Goal: Task Accomplishment & Management: Use online tool/utility

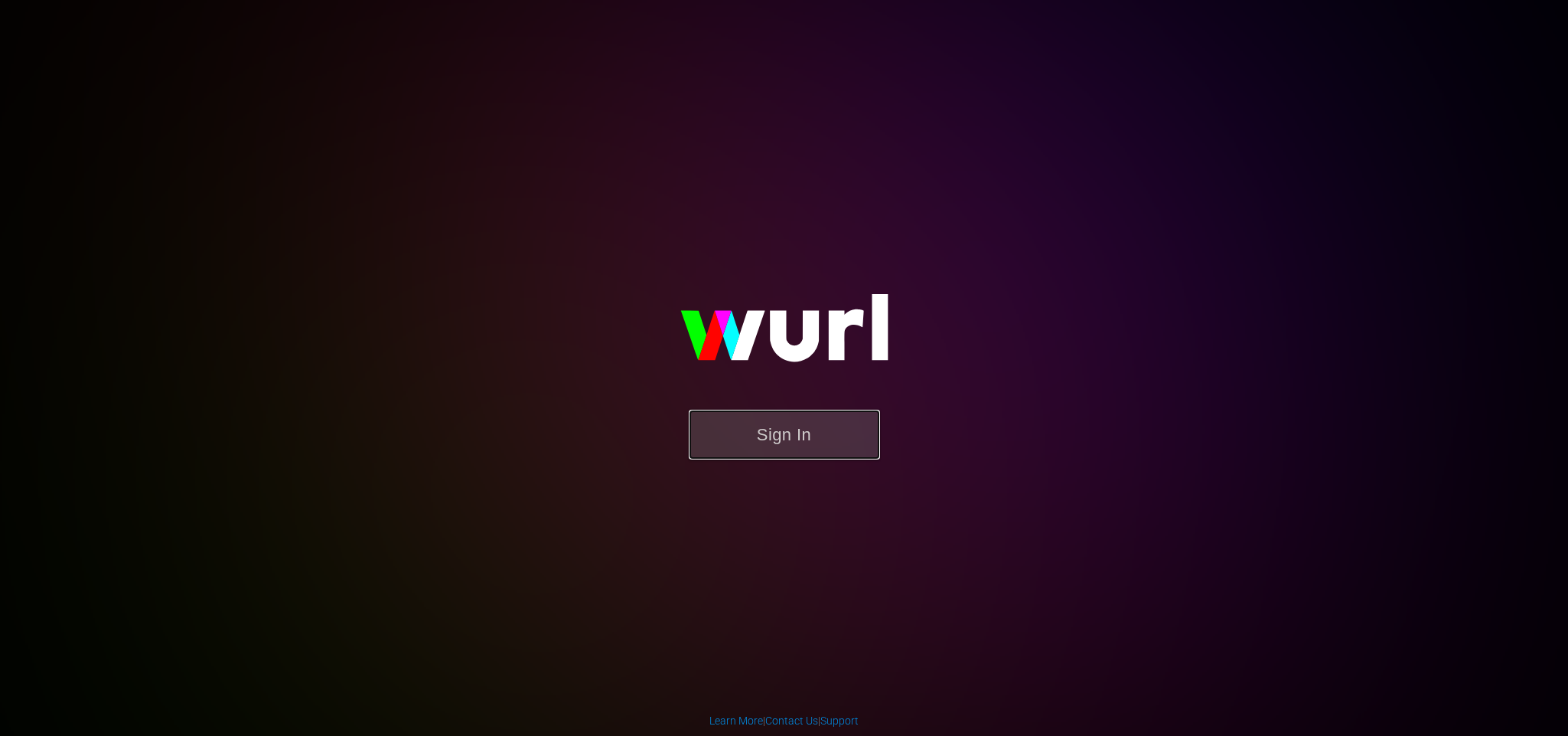
click at [738, 425] on button "Sign In" at bounding box center [785, 434] width 191 height 49
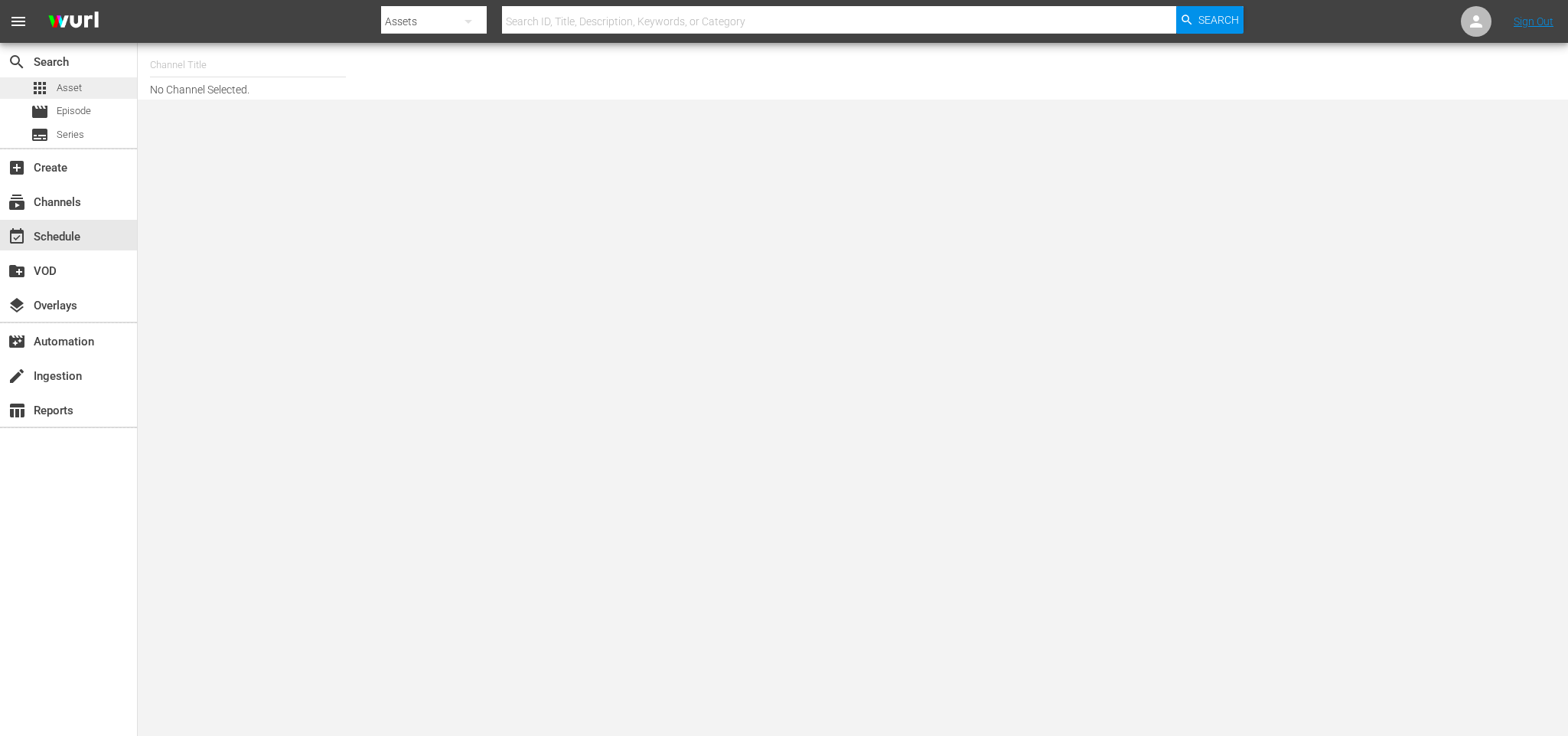
click at [88, 85] on div "apps Asset" at bounding box center [68, 88] width 137 height 22
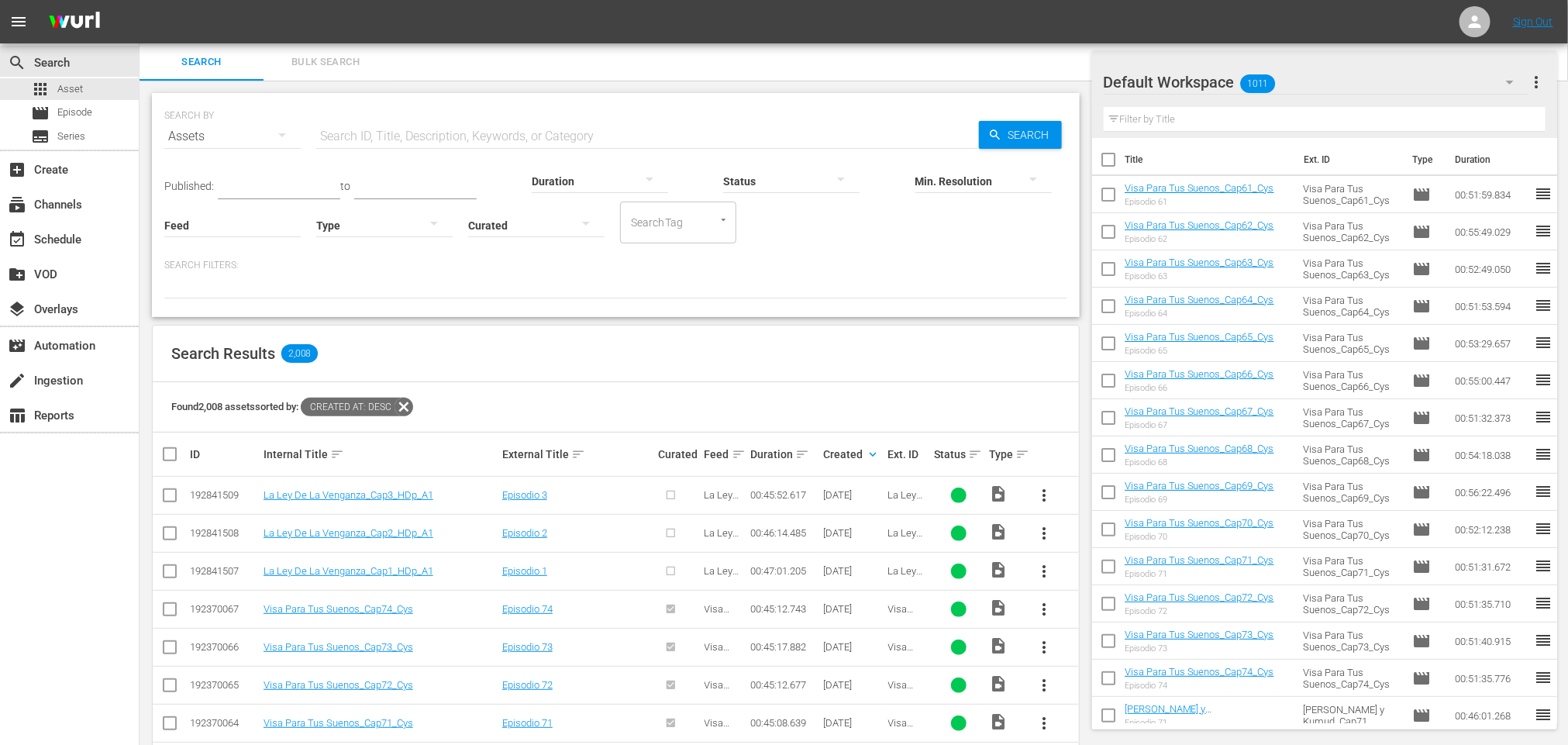
scroll to position [116, 0]
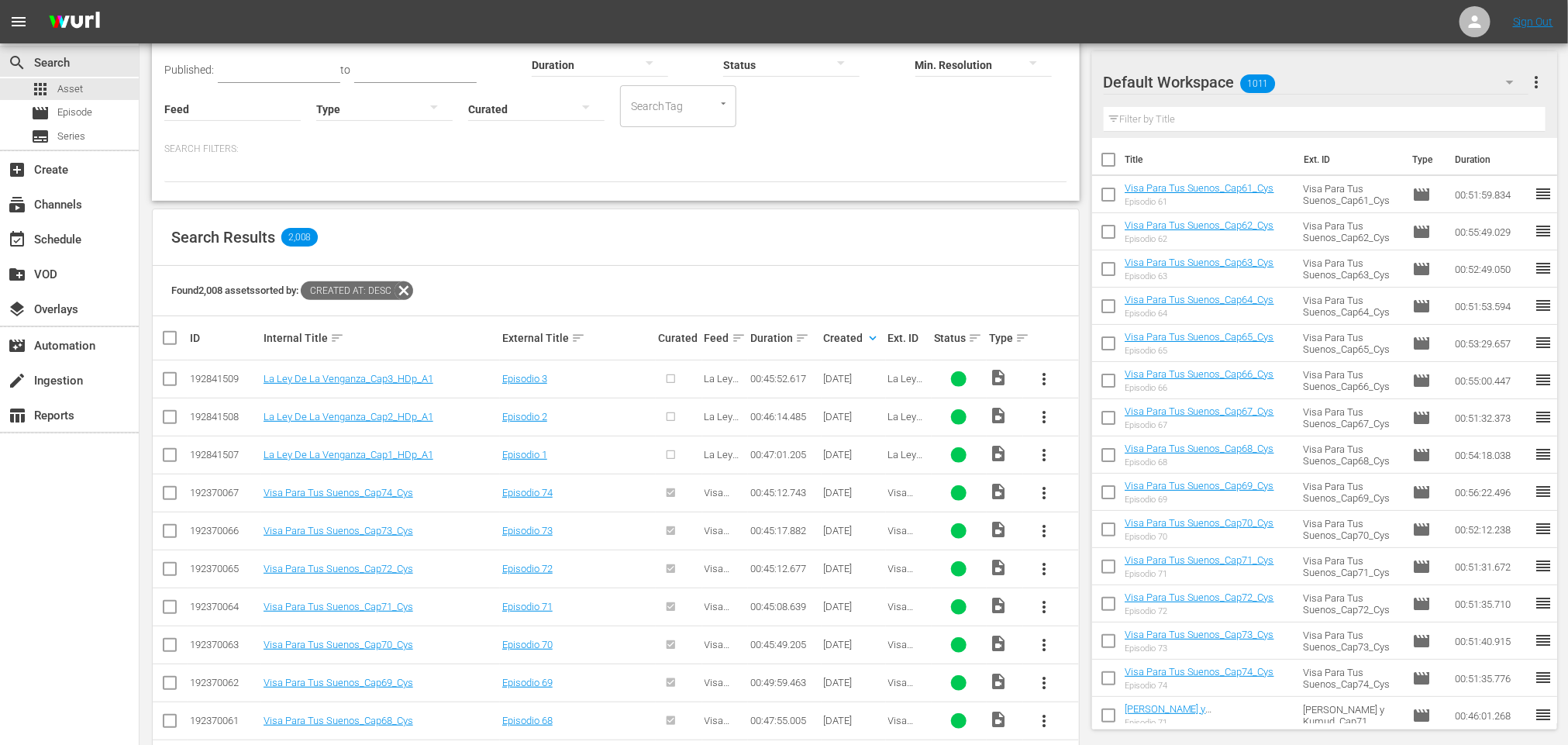
click at [175, 456] on input "checkbox" at bounding box center [169, 458] width 18 height 18
checkbox input "true"
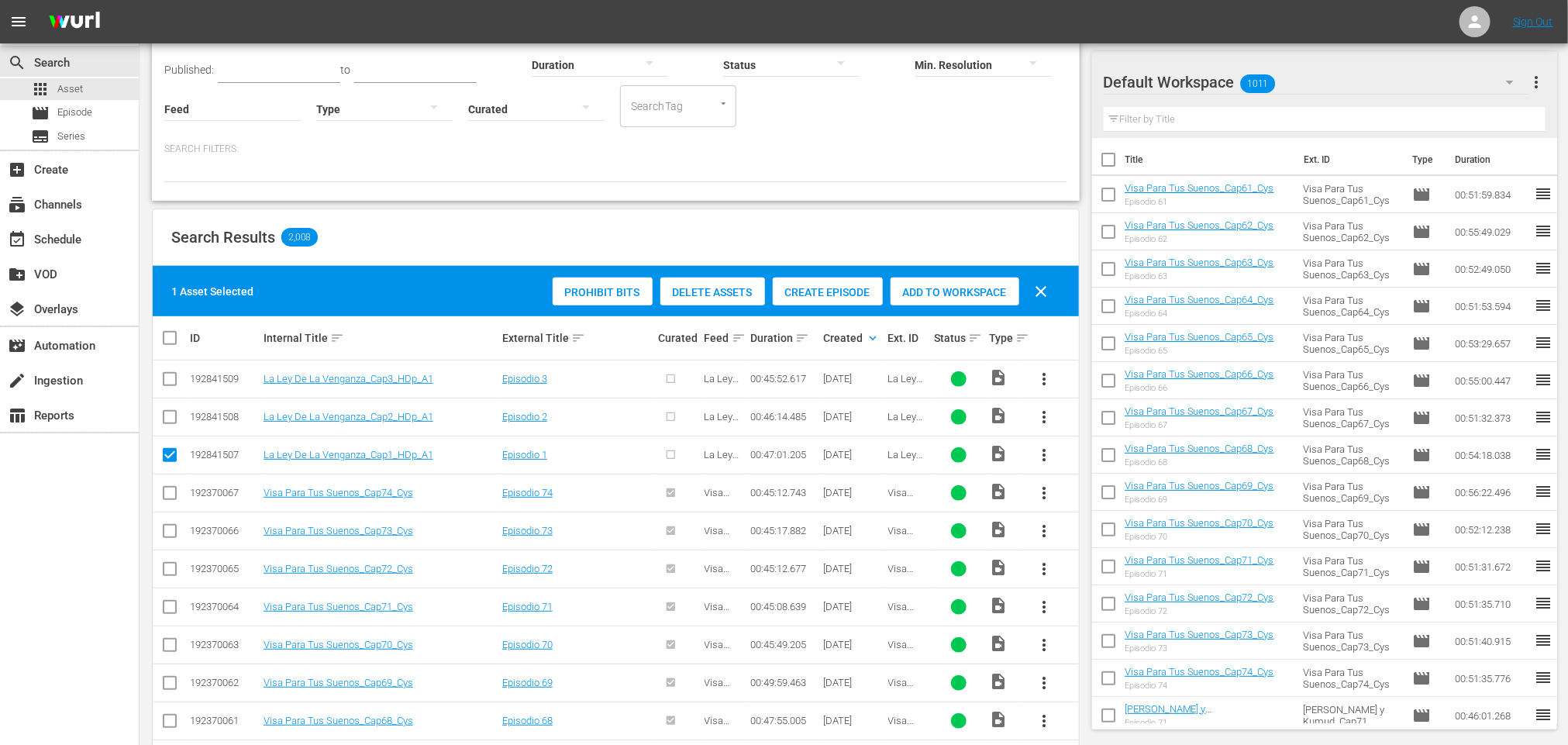
click at [172, 421] on input "checkbox" at bounding box center [169, 420] width 18 height 18
checkbox input "true"
click at [170, 376] on input "checkbox" at bounding box center [169, 381] width 18 height 18
click at [861, 294] on span "Create Episode" at bounding box center [828, 292] width 110 height 12
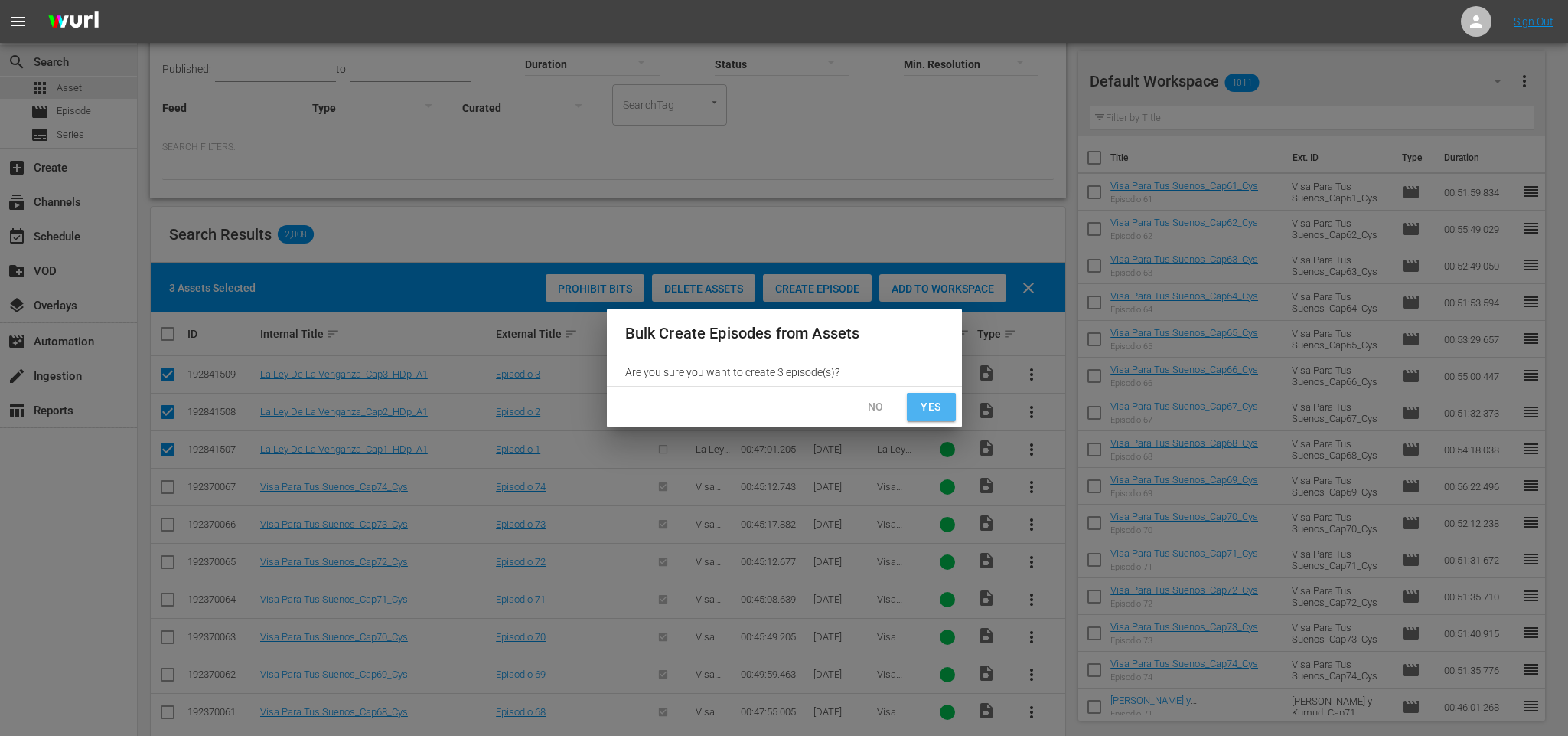
click at [924, 400] on span "Yes" at bounding box center [932, 407] width 25 height 19
checkbox input "false"
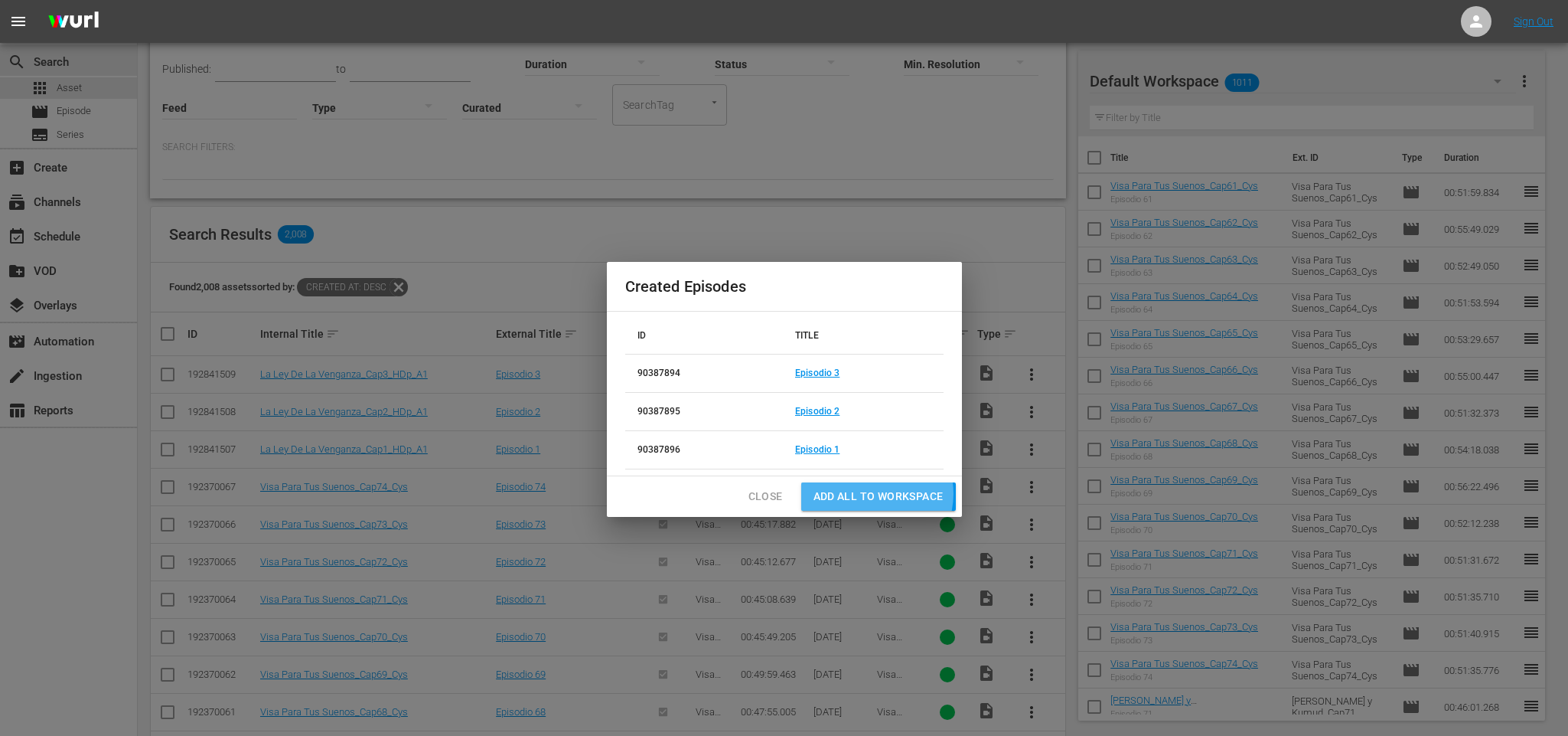
click at [876, 490] on span "Add all to Workspace" at bounding box center [878, 497] width 130 height 19
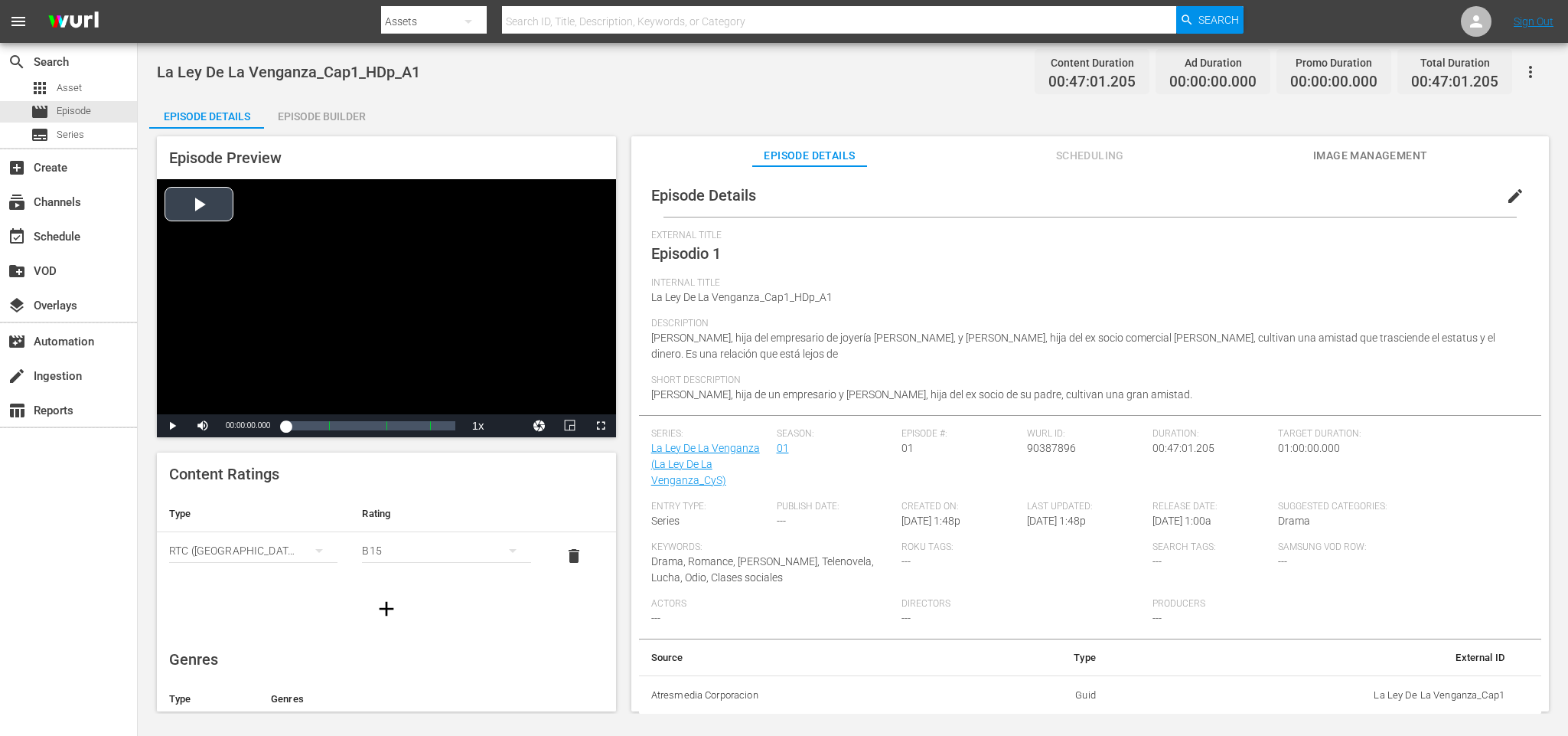
click at [331, 116] on div "Episode Builder" at bounding box center [321, 116] width 115 height 37
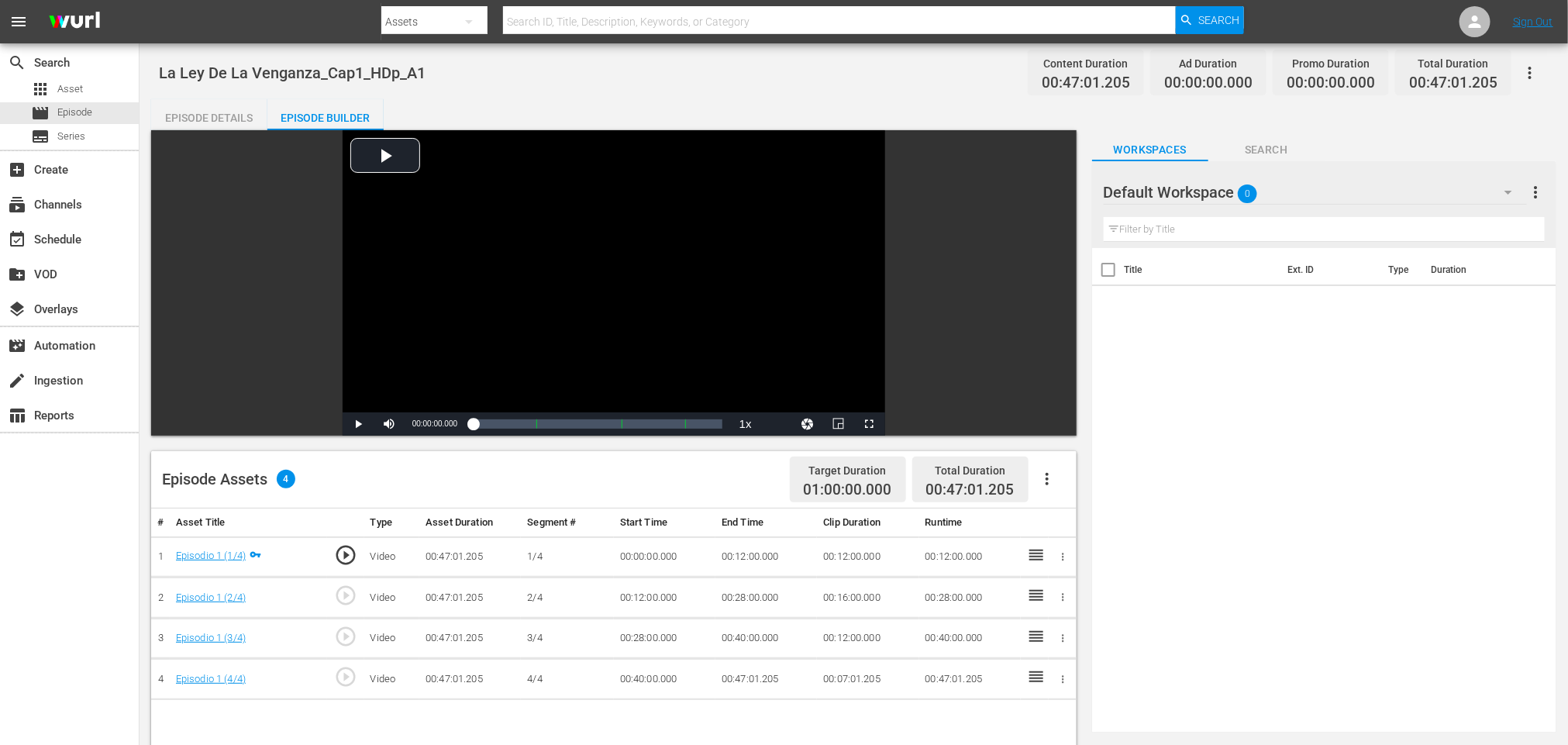
click at [1047, 470] on icon "button" at bounding box center [1047, 478] width 18 height 18
click at [1064, 474] on div "Fill with Ads" at bounding box center [1094, 485] width 106 height 37
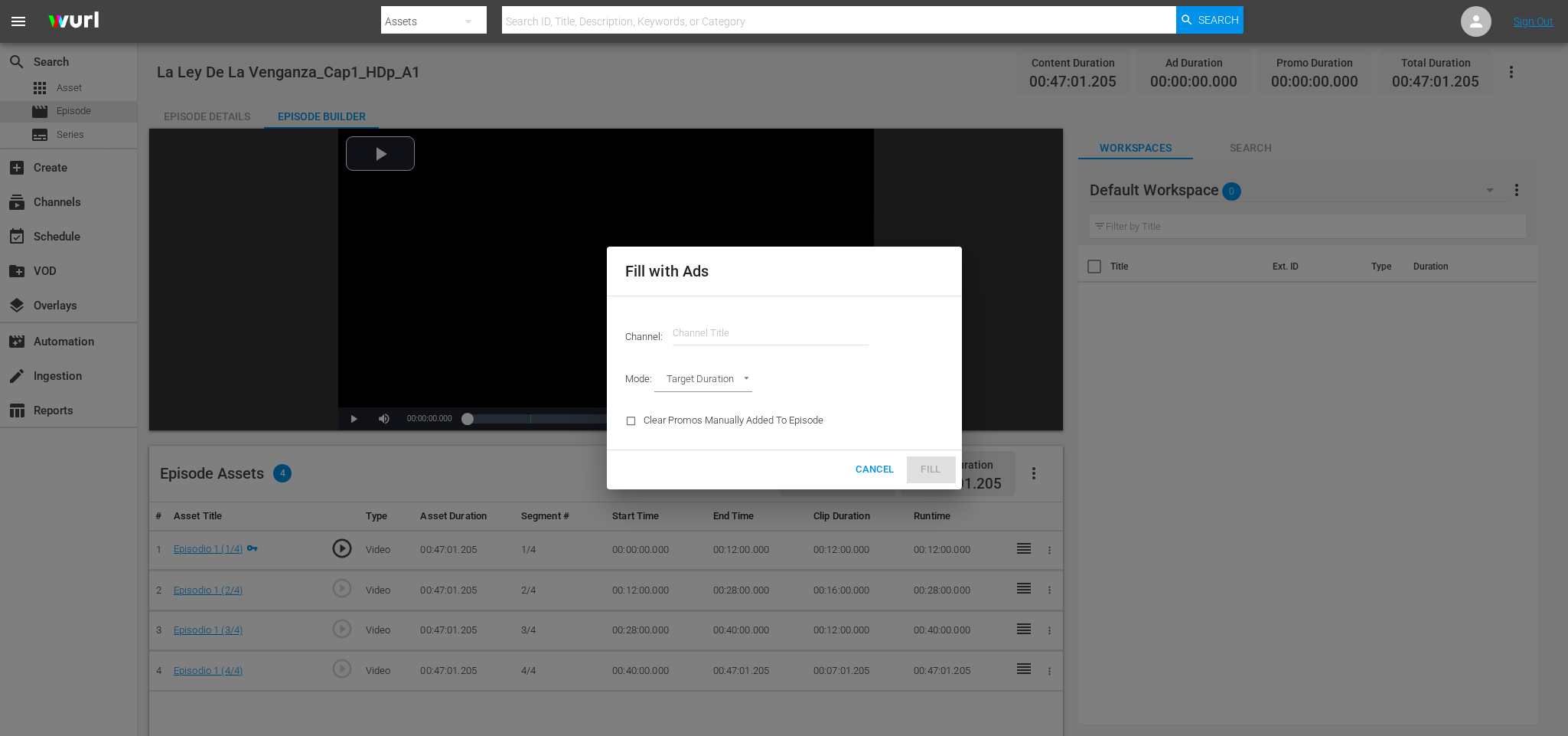
click at [783, 317] on input "text" at bounding box center [771, 333] width 196 height 37
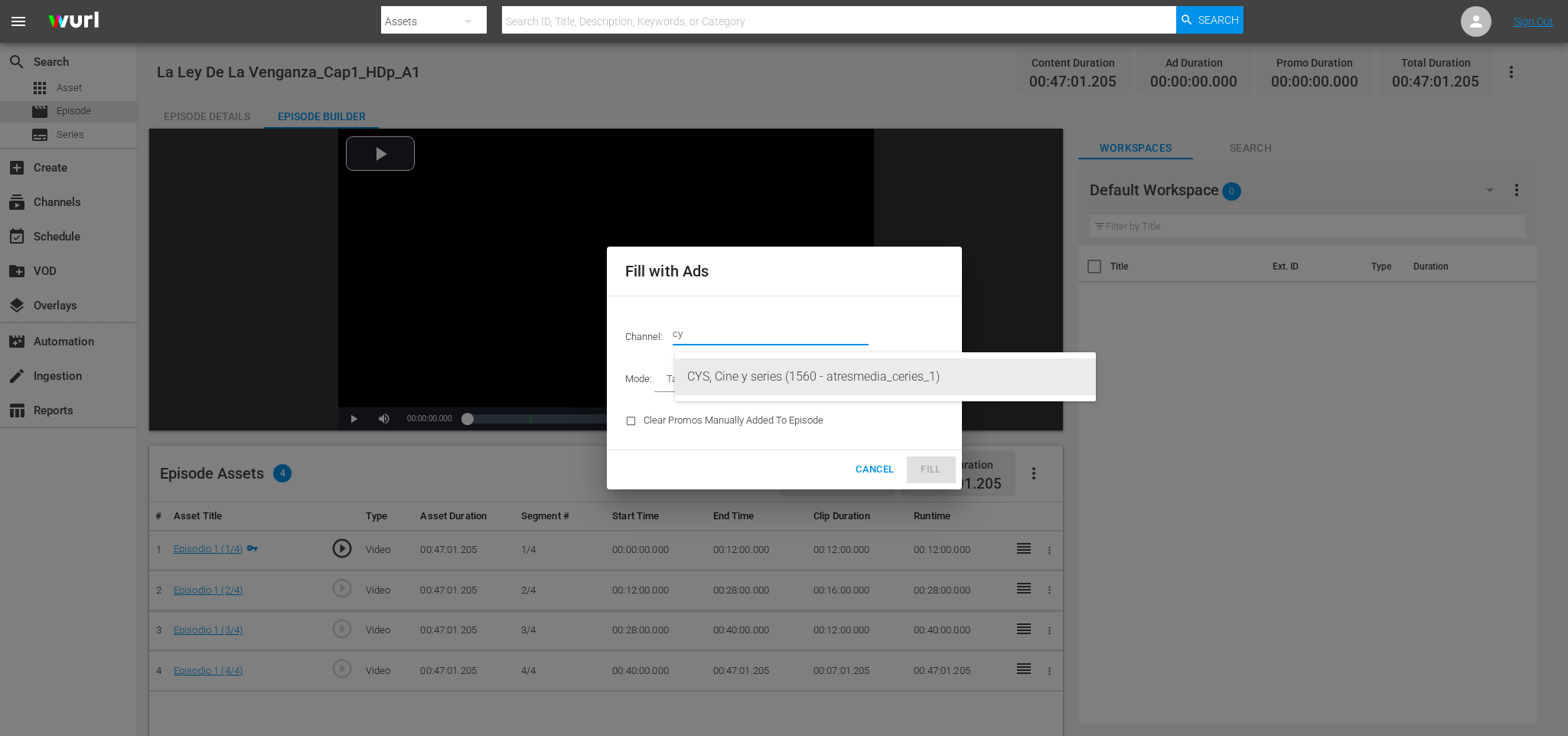
click at [779, 361] on div "CYS, Cine y series (1560 - atresmedia_ceries_1)" at bounding box center [885, 377] width 396 height 37
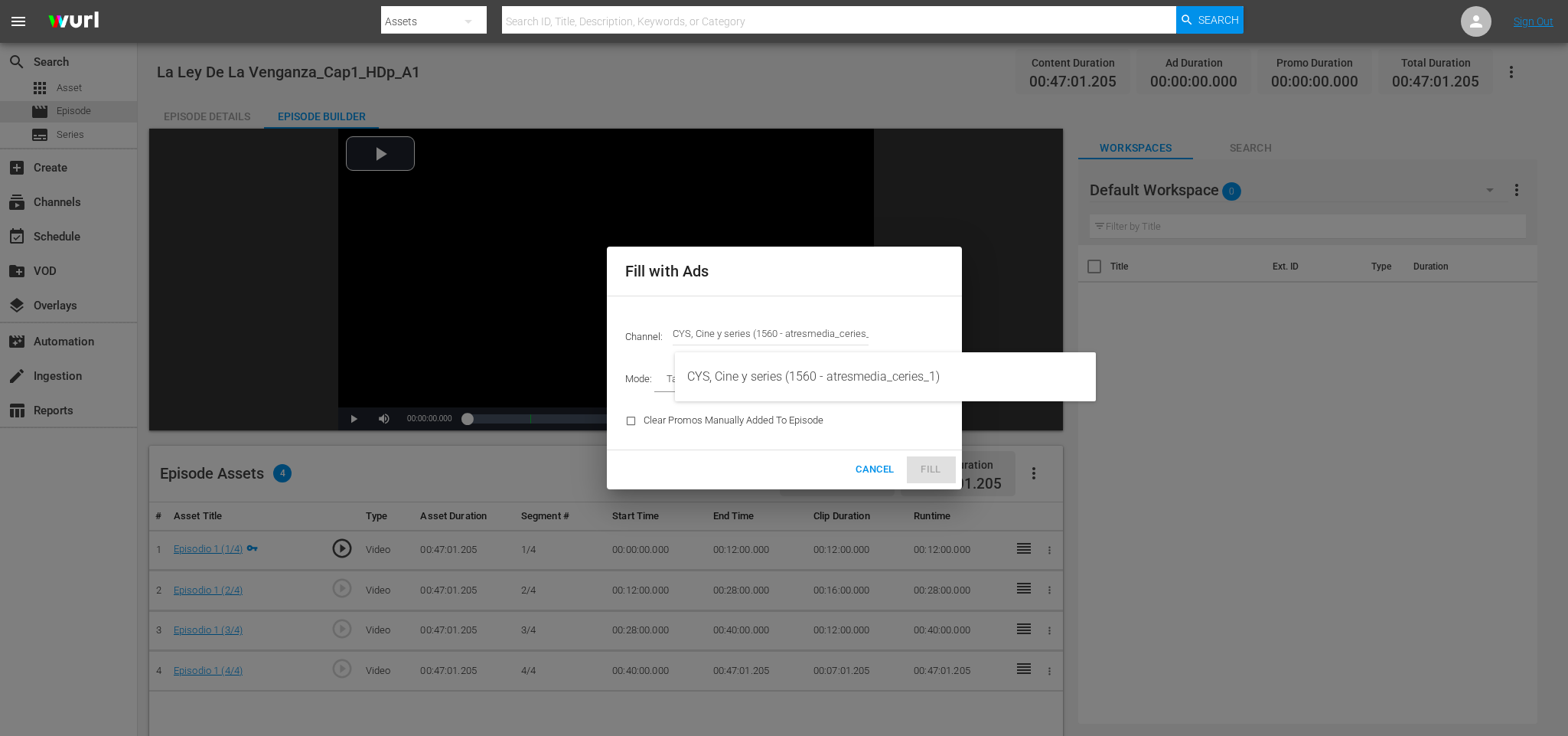
type input "CYS, Cine y series (1560)"
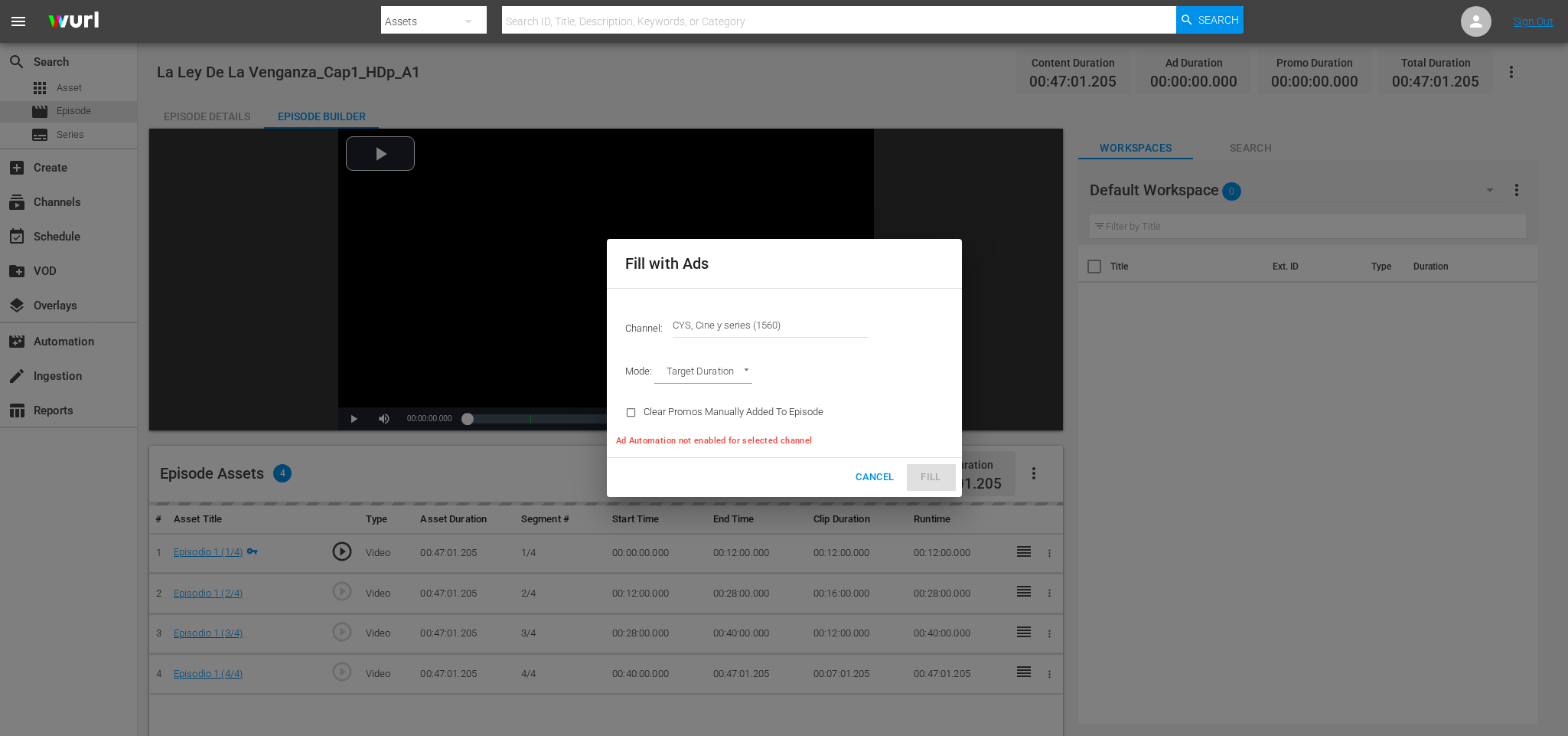
type input "AD_BREAK_DURATION"
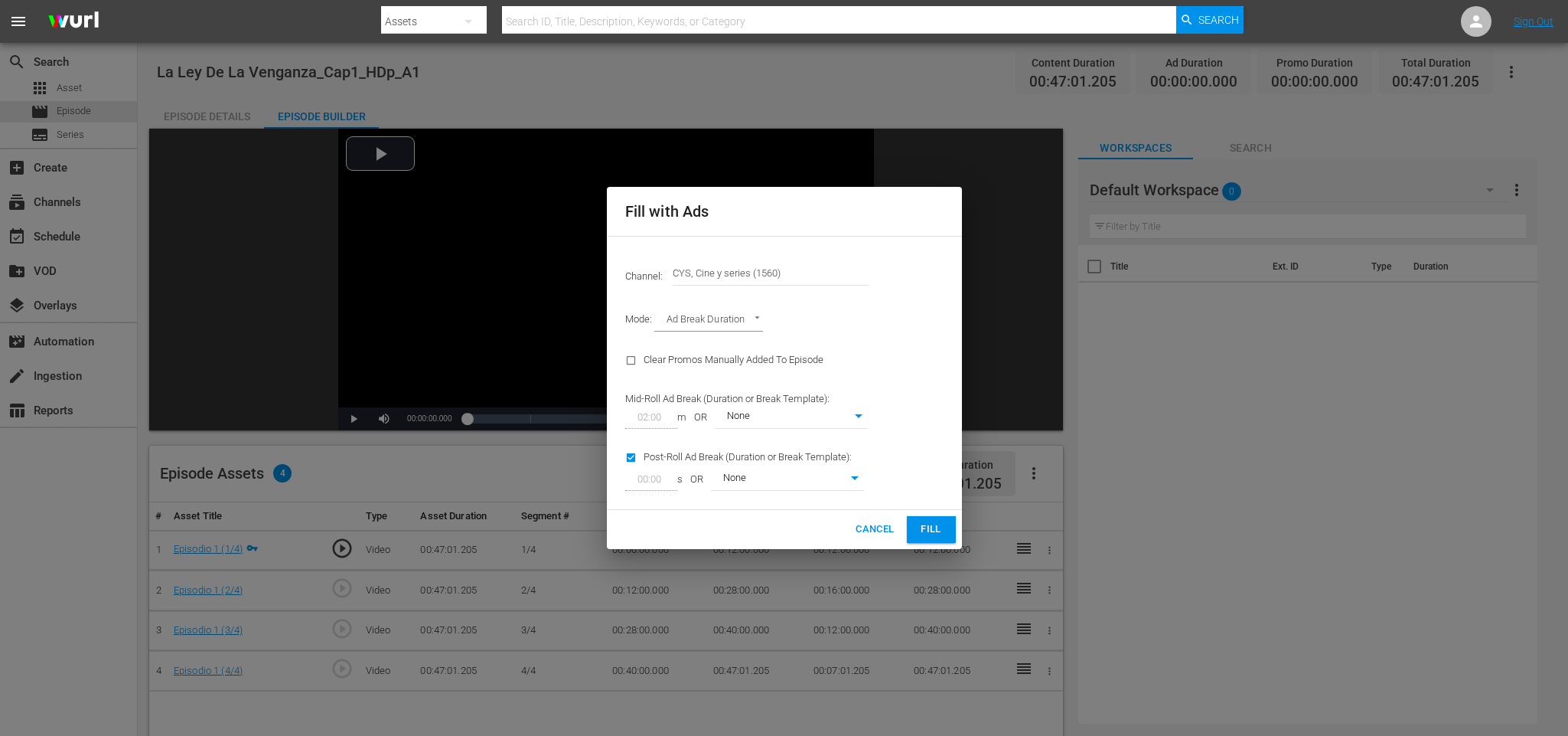
click at [939, 534] on span "Fill" at bounding box center [932, 529] width 25 height 18
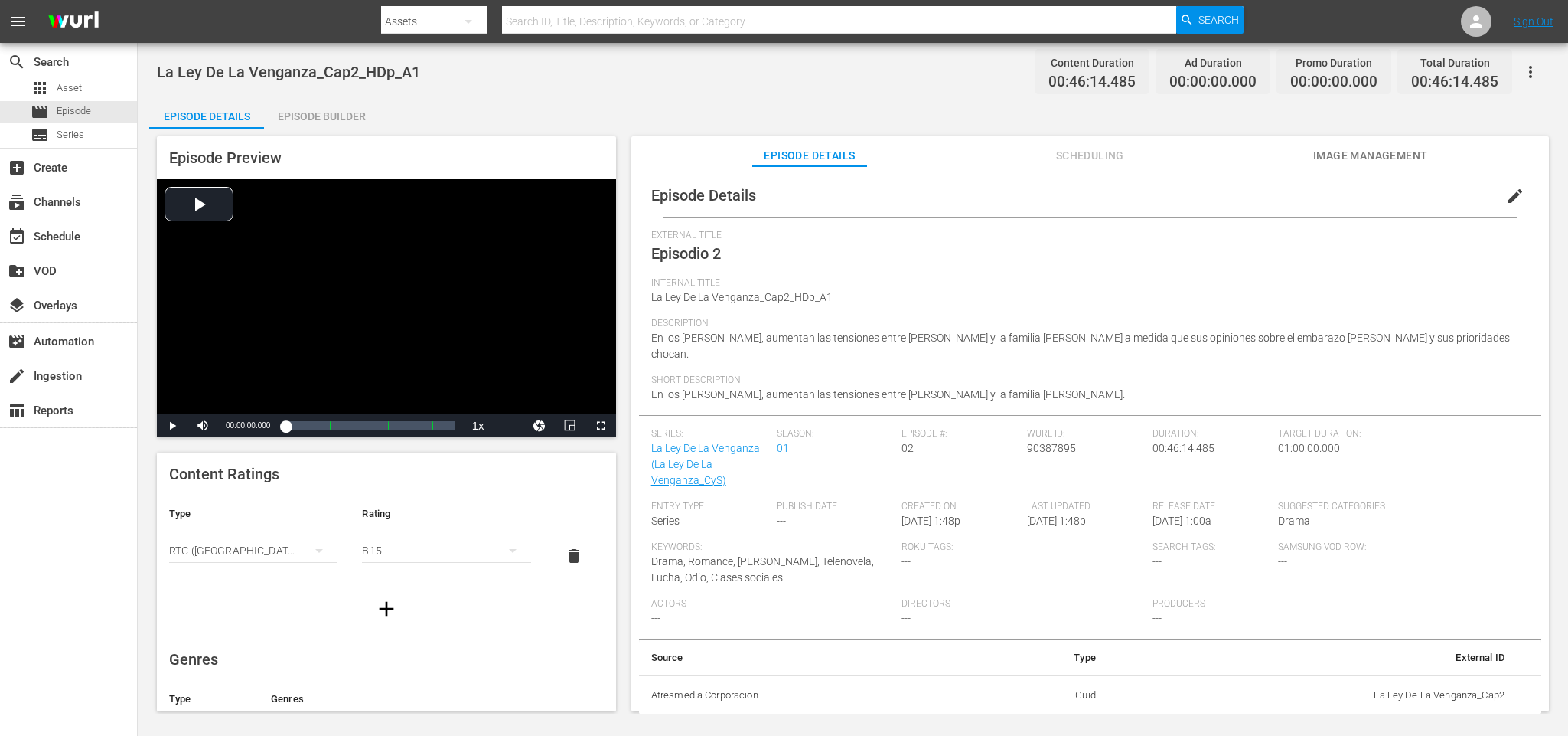
click at [358, 113] on div "Episode Builder" at bounding box center [321, 116] width 115 height 37
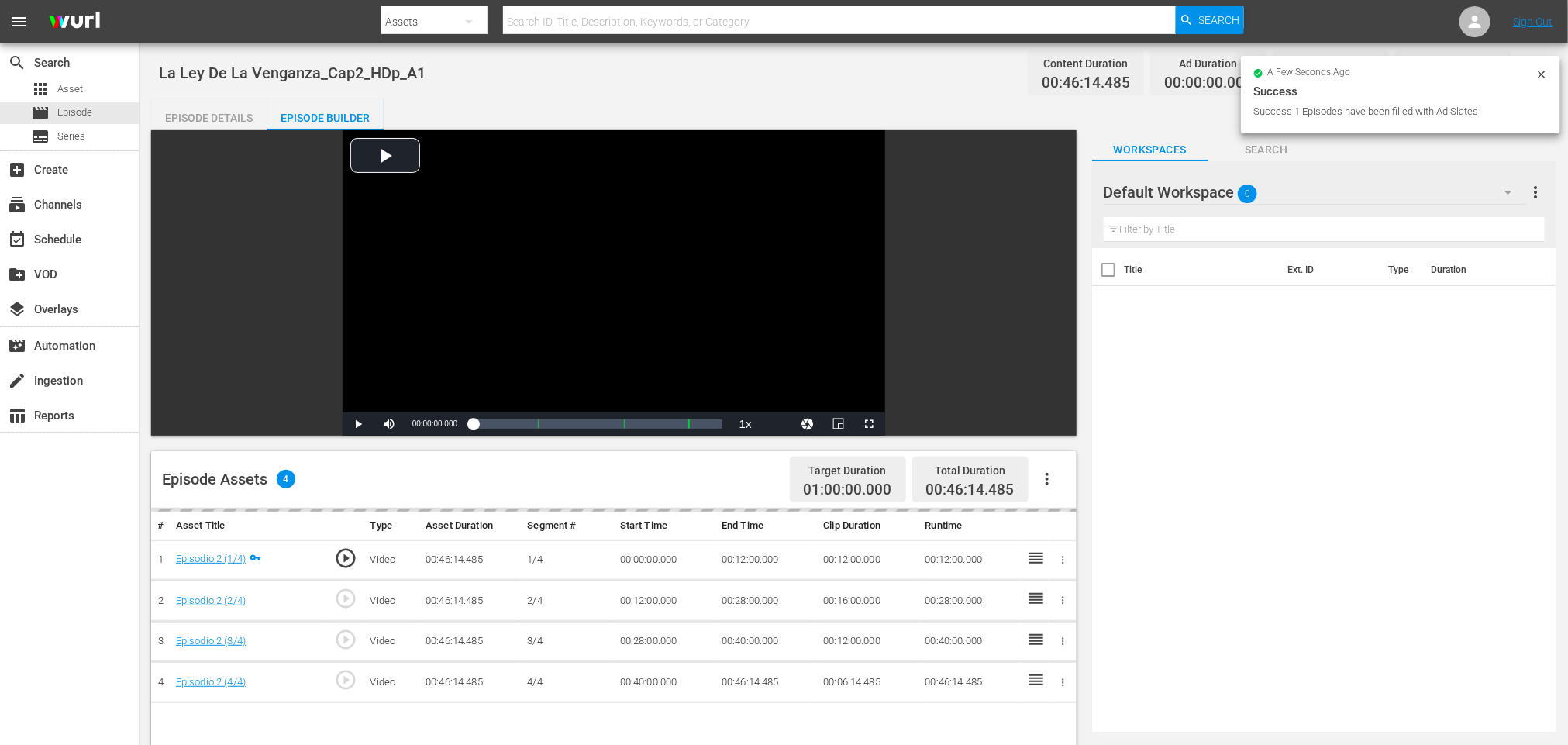
click at [1047, 468] on button "button" at bounding box center [1047, 479] width 37 height 37
click at [1074, 475] on div "Fill with Ads" at bounding box center [1094, 485] width 106 height 37
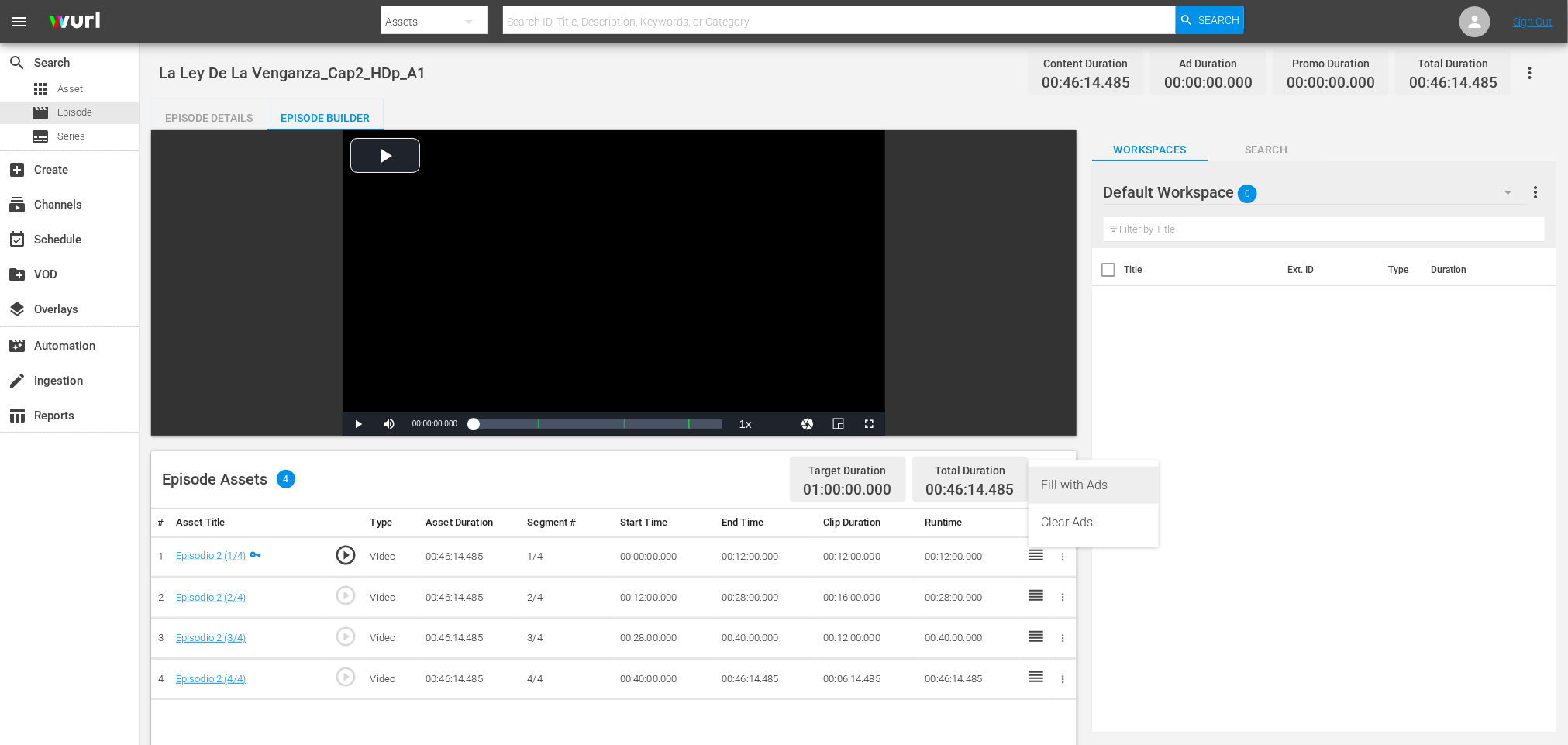
click at [1073, 480] on div "Fill with Ads" at bounding box center [1094, 485] width 106 height 37
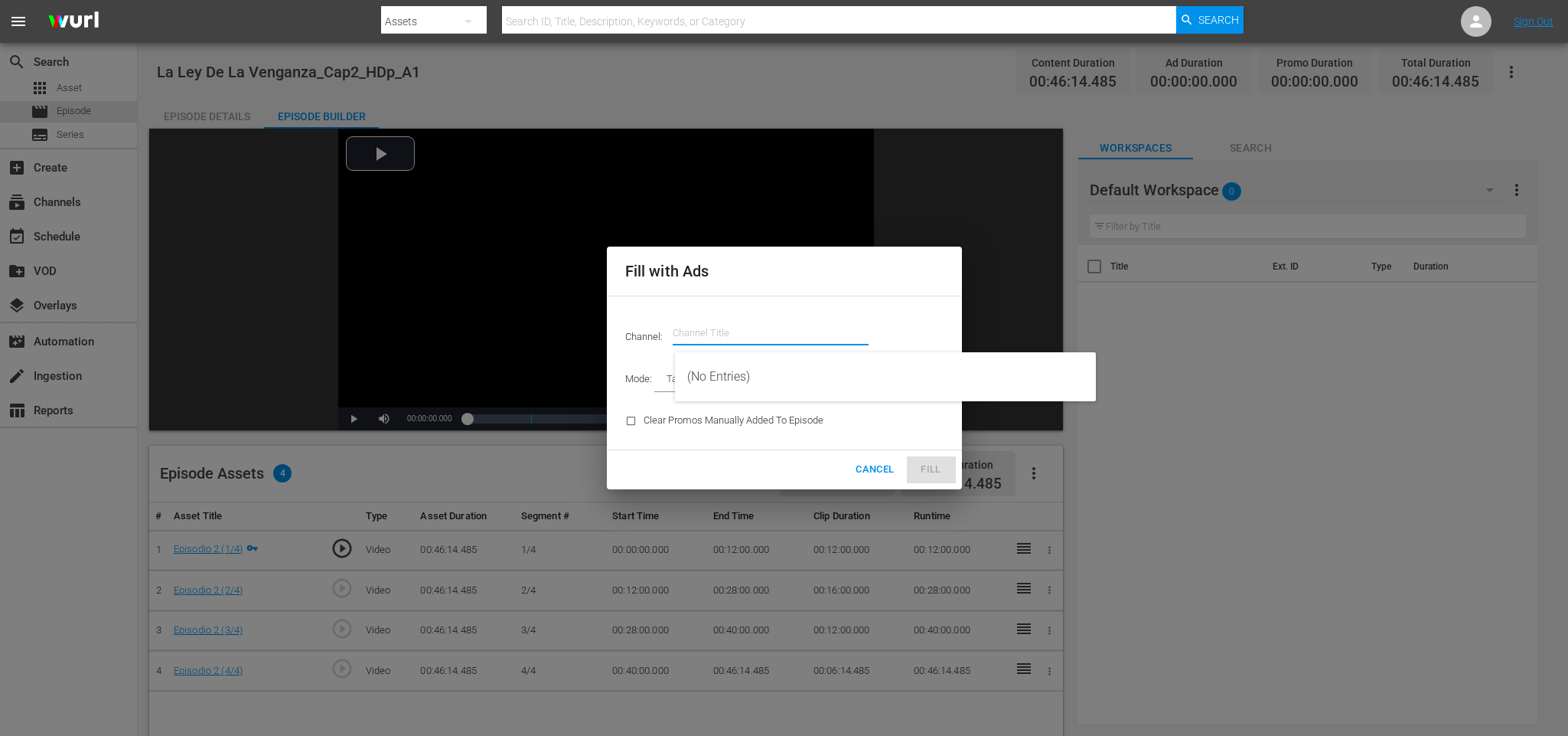
click at [786, 333] on input "text" at bounding box center [771, 333] width 196 height 37
click at [738, 375] on div "CYS, Cine y series (1560 - atresmedia_ceries_1)" at bounding box center [885, 377] width 396 height 37
type input "CYS, Cine y series (1560)"
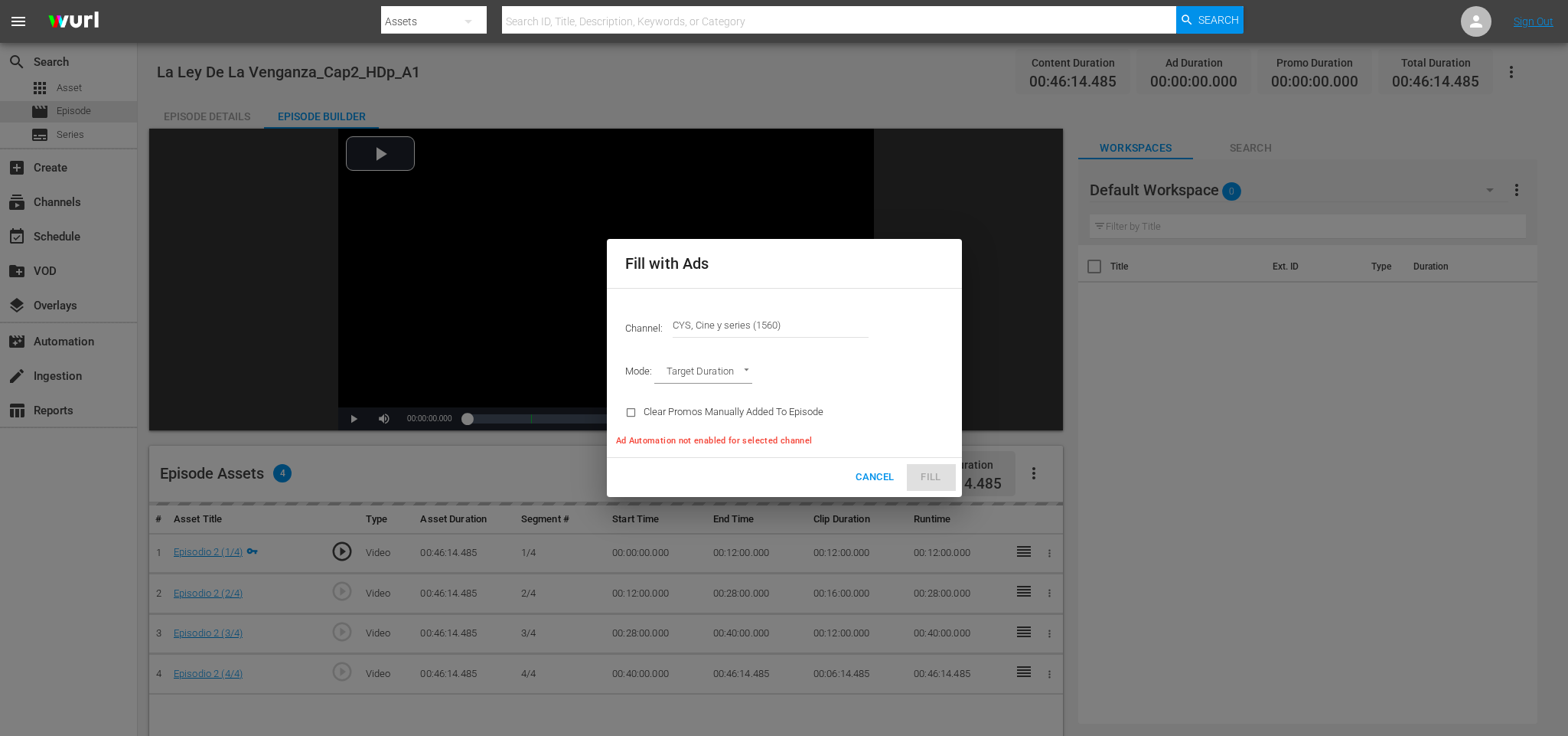
type input "AD_BREAK_DURATION"
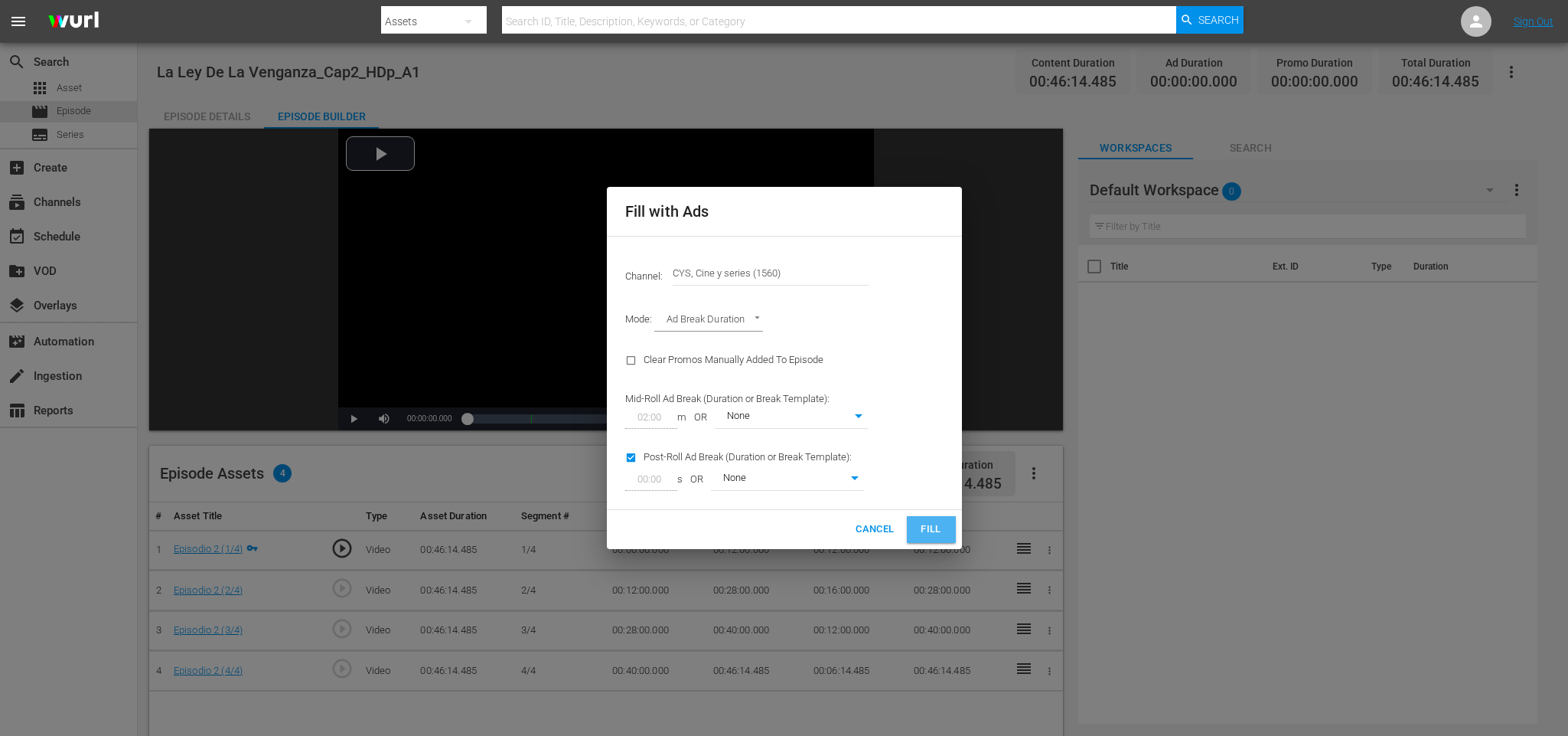
click at [932, 527] on span "Fill" at bounding box center [932, 529] width 25 height 18
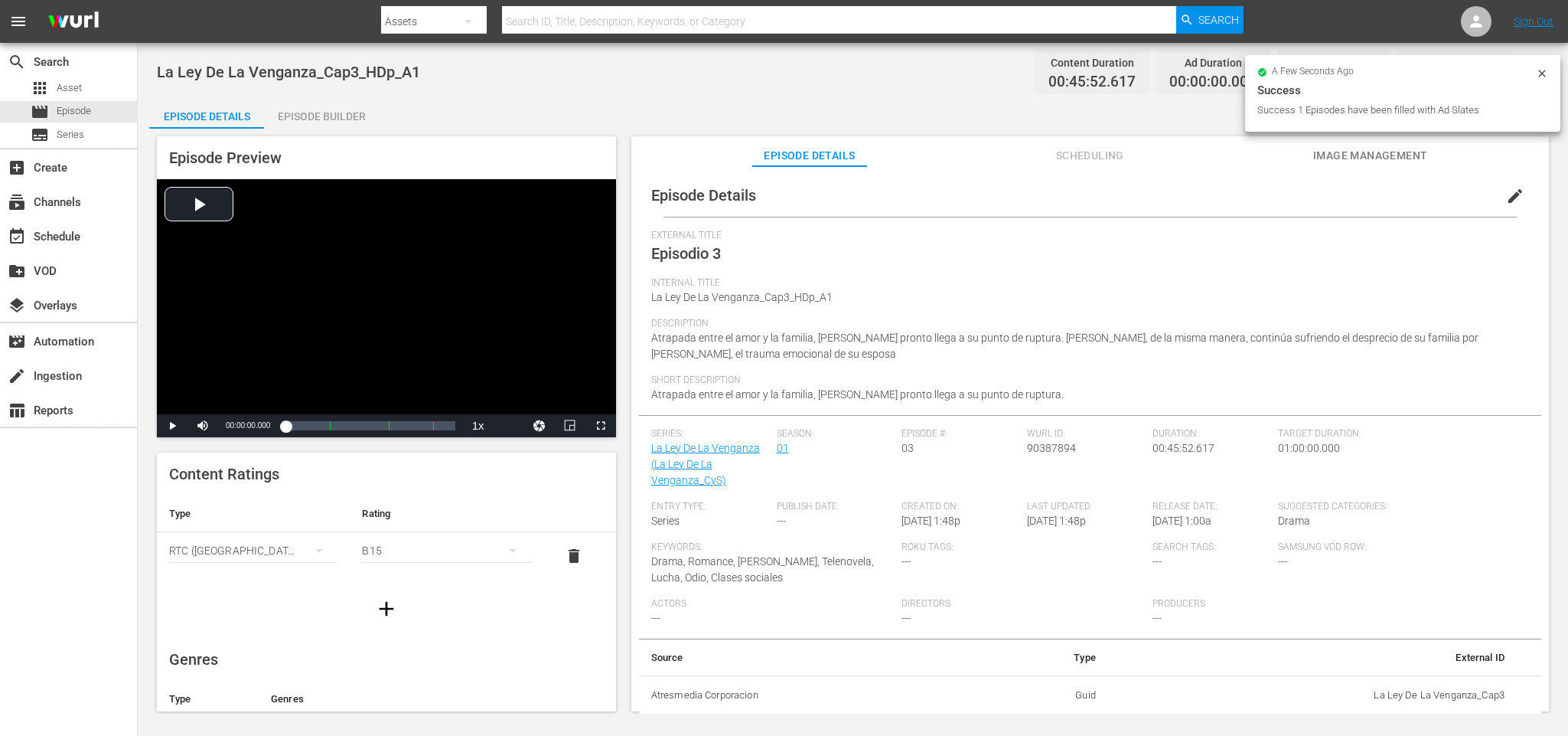
click at [306, 120] on div "Episode Builder" at bounding box center [321, 116] width 115 height 37
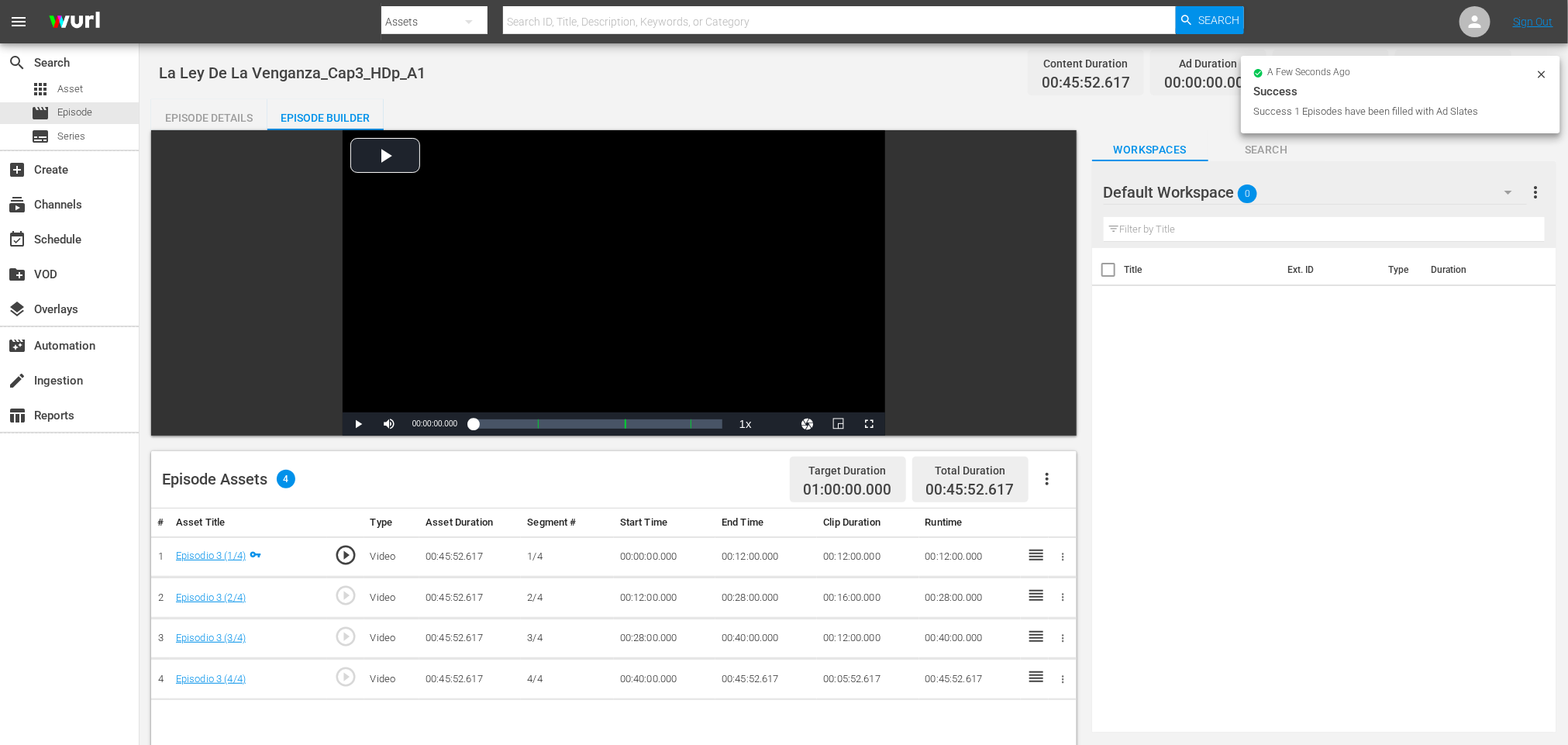
click at [1053, 481] on icon "button" at bounding box center [1047, 478] width 18 height 18
click at [1053, 480] on div "Fill with Ads" at bounding box center [1094, 485] width 106 height 37
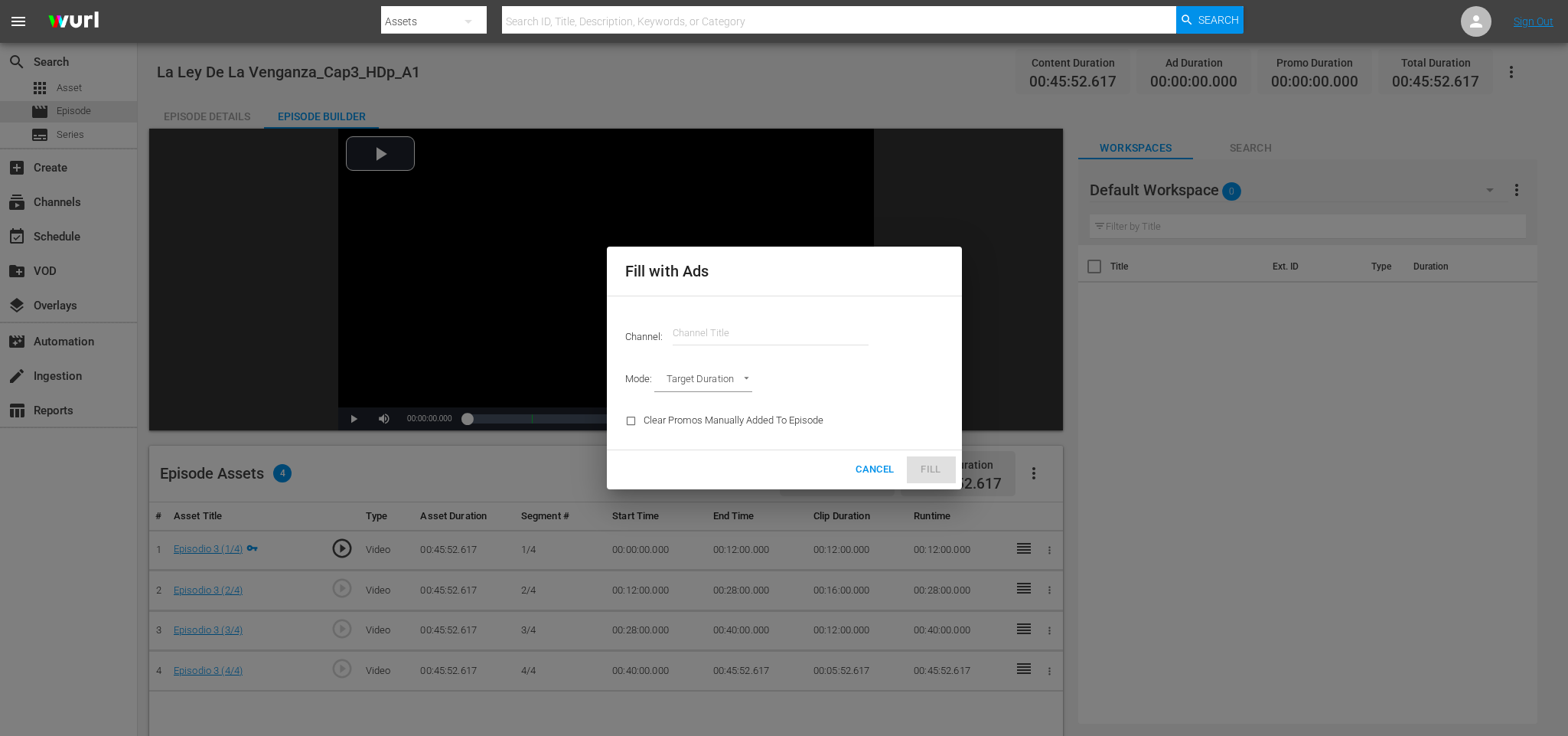
click at [795, 329] on input "text" at bounding box center [771, 333] width 196 height 37
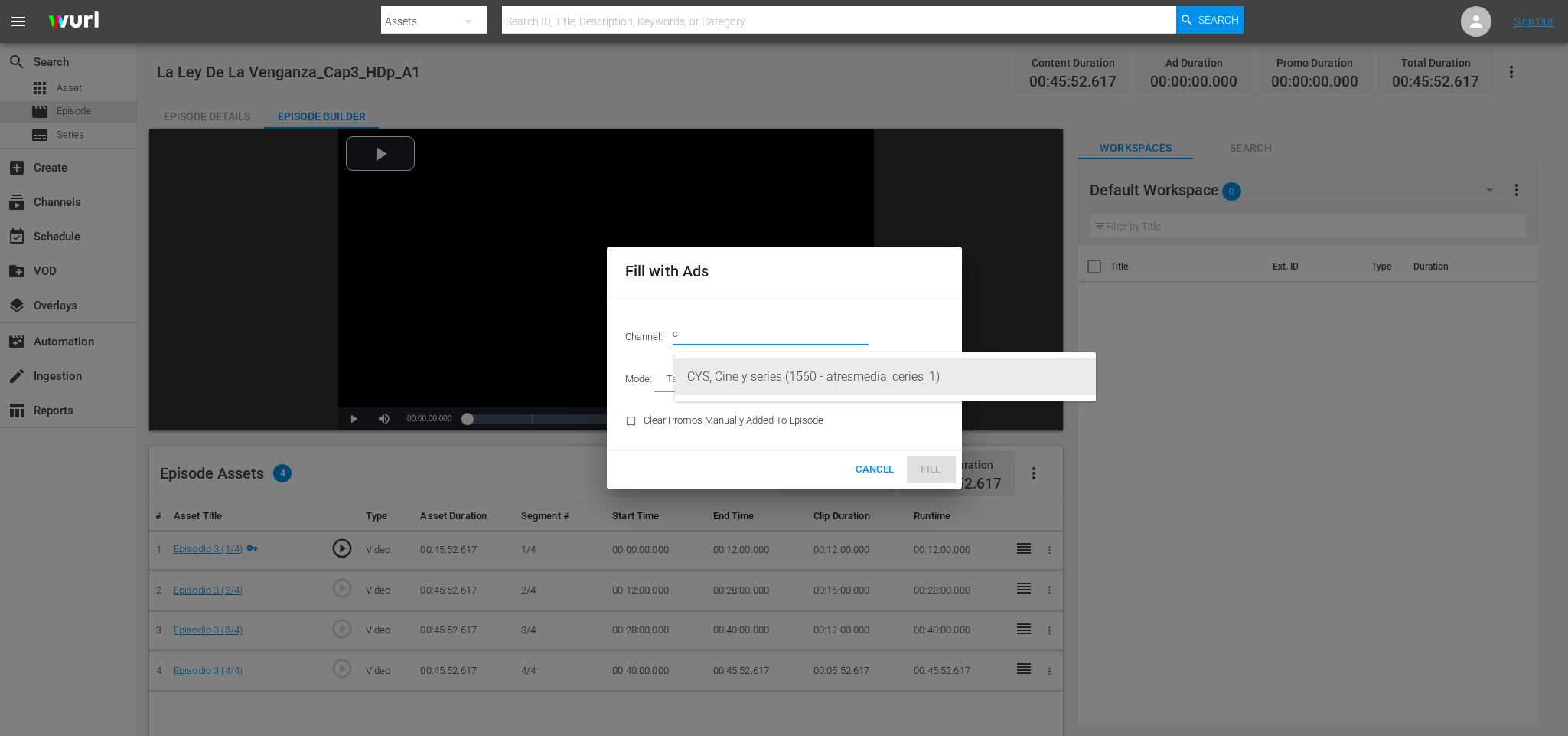
click at [789, 372] on div "CYS, Cine y series (1560 - atresmedia_ceries_1)" at bounding box center [885, 377] width 396 height 37
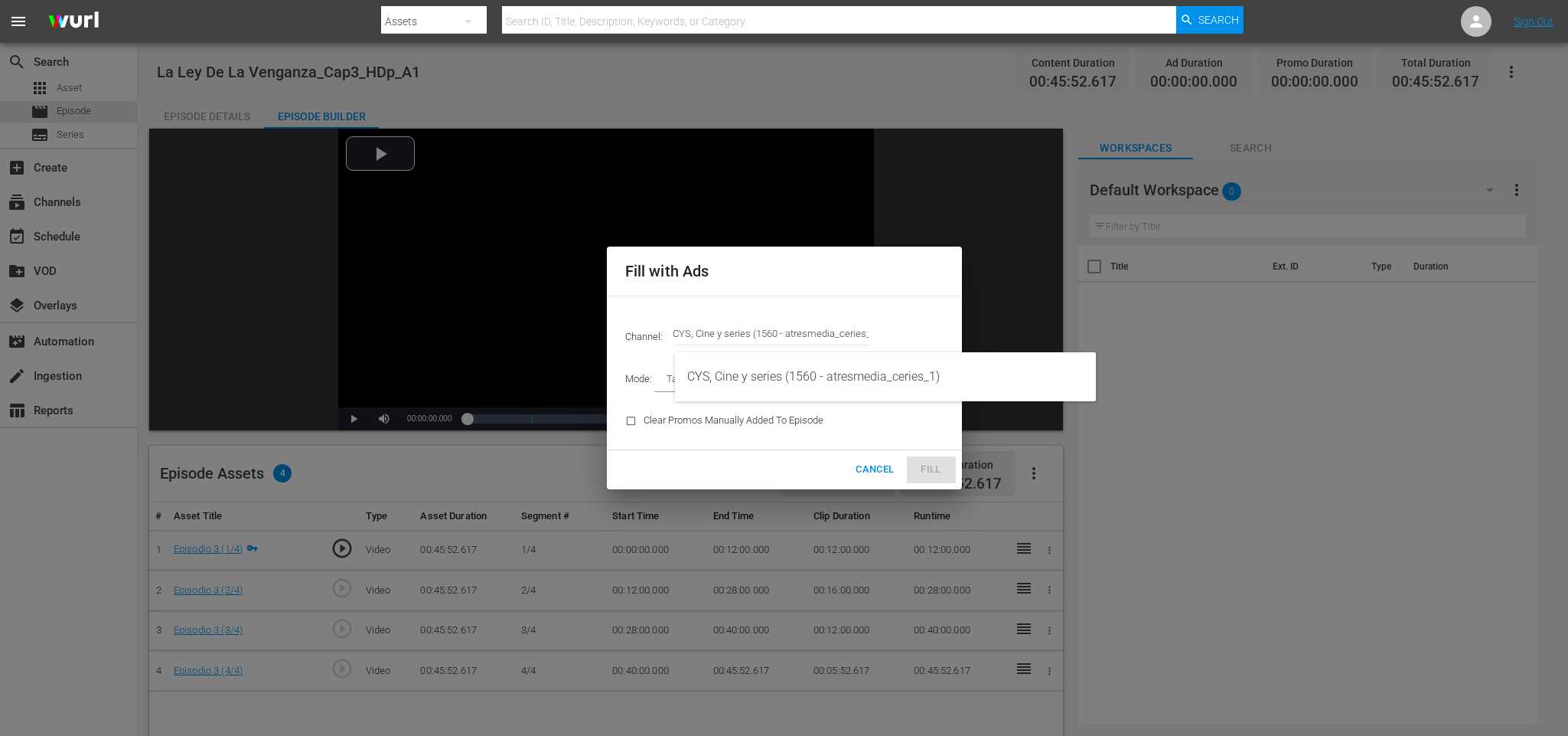
type input "CYS, Cine y series (1560)"
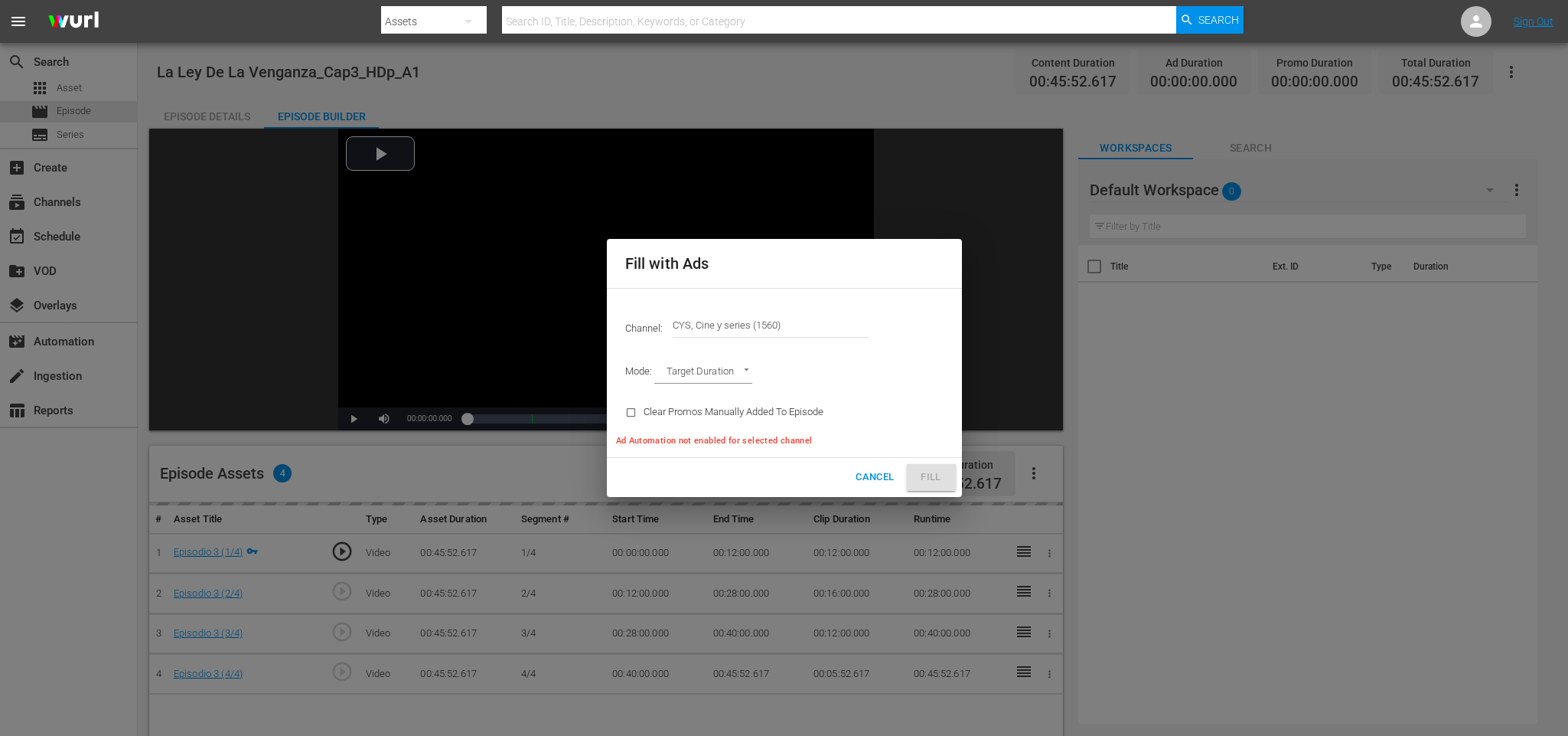
type input "AD_BREAK_DURATION"
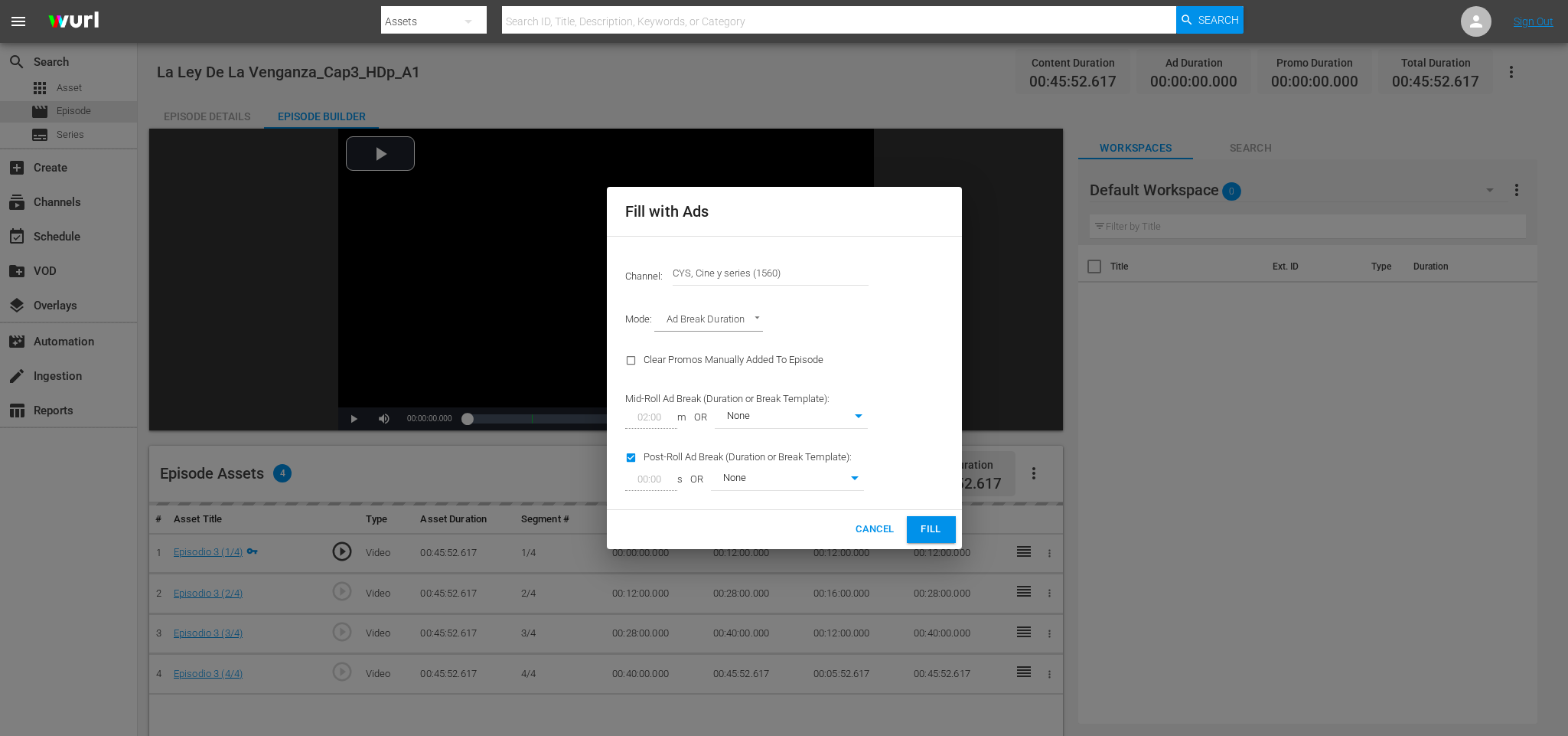
click at [939, 534] on span "Fill" at bounding box center [932, 529] width 25 height 18
